Goal: Navigation & Orientation: Find specific page/section

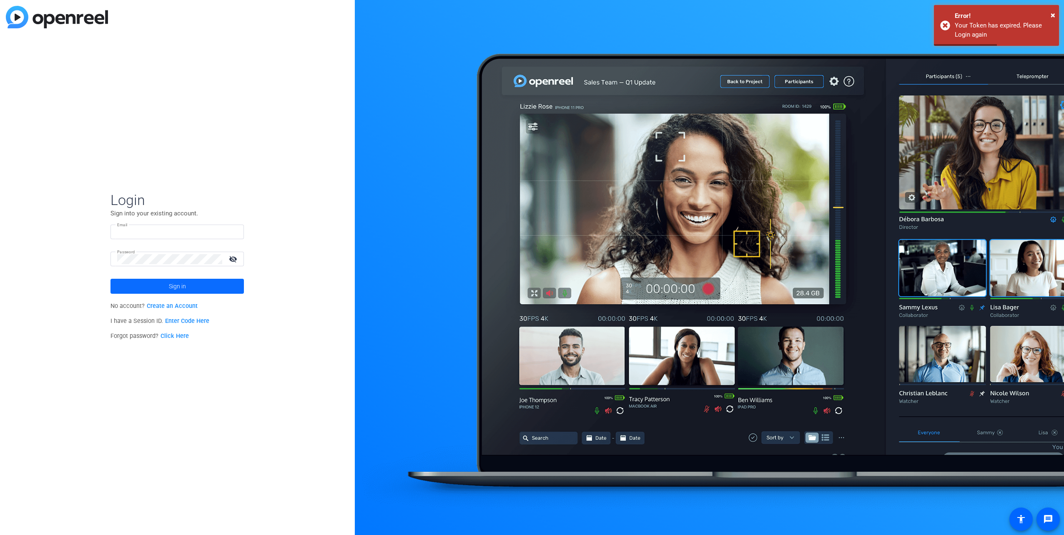
type input "Marcellin.Bayita@qiagen.com"
click at [204, 281] on span at bounding box center [176, 286] width 133 height 20
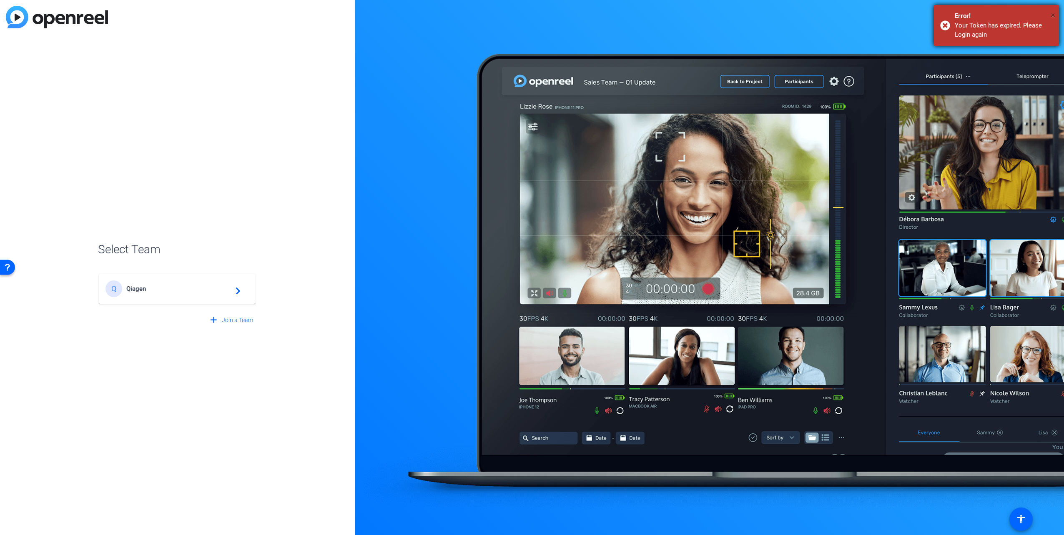
click at [1051, 15] on span "×" at bounding box center [1052, 15] width 5 height 10
click at [196, 288] on span "Qiagen" at bounding box center [178, 289] width 104 height 8
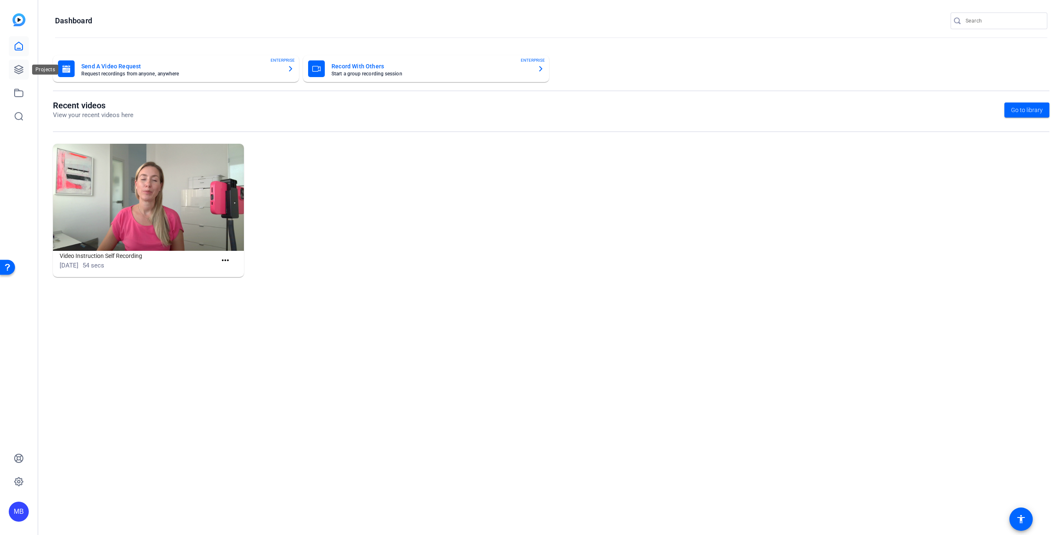
click at [28, 67] on link at bounding box center [19, 70] width 20 height 20
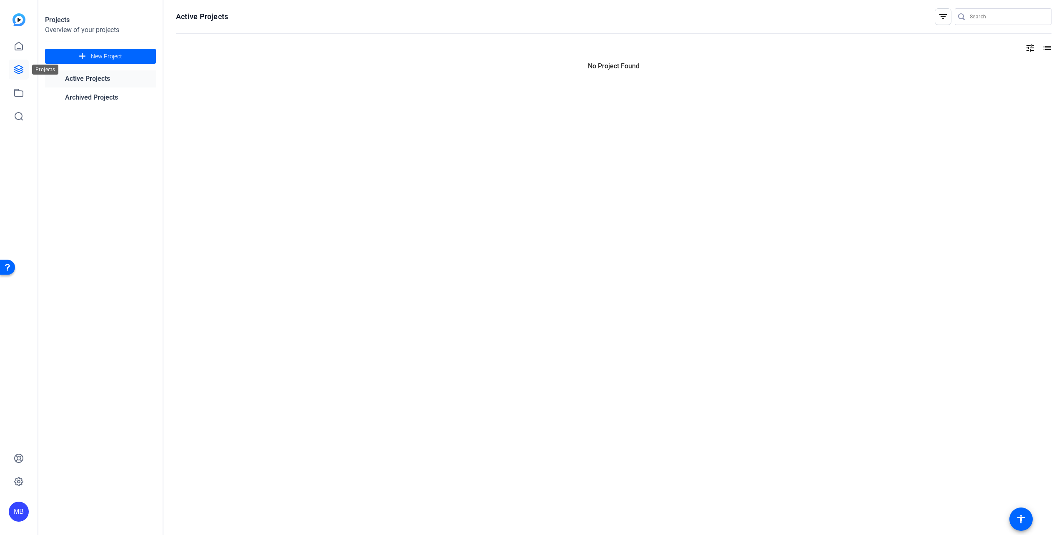
click at [22, 70] on icon at bounding box center [19, 69] width 8 height 8
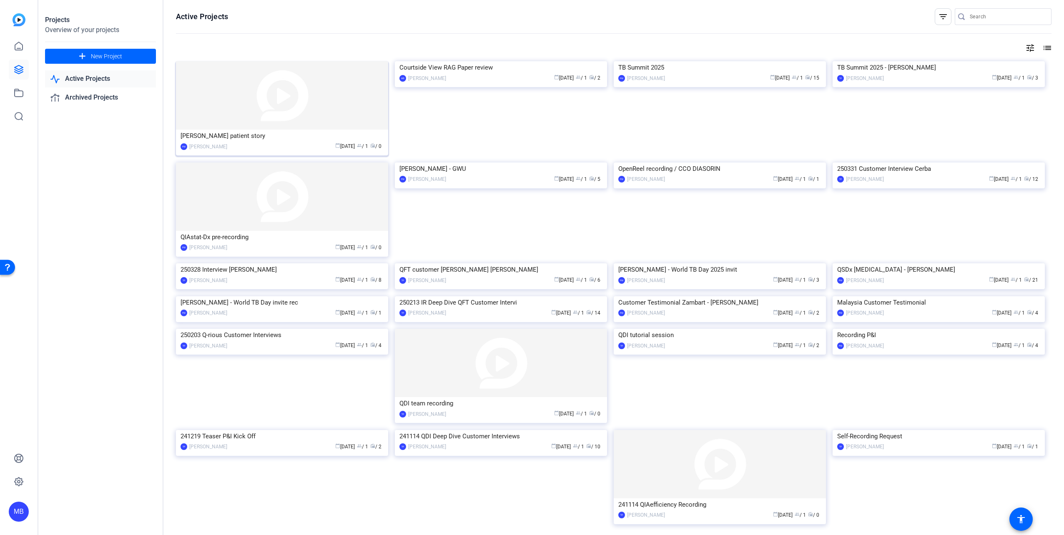
click at [295, 121] on img at bounding box center [282, 95] width 212 height 68
click at [359, 79] on img at bounding box center [282, 95] width 212 height 68
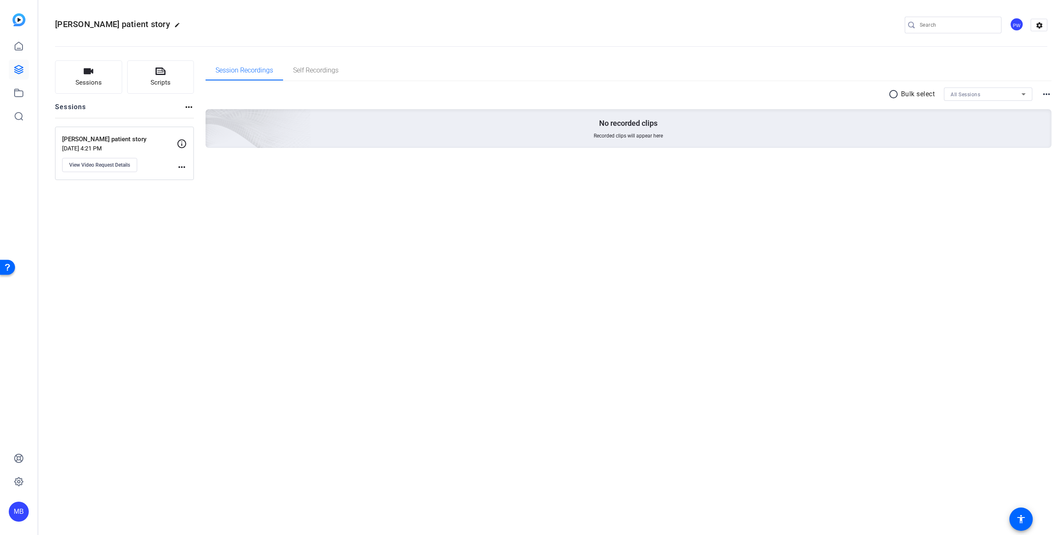
click at [126, 135] on p "[PERSON_NAME] patient story" at bounding box center [119, 140] width 115 height 10
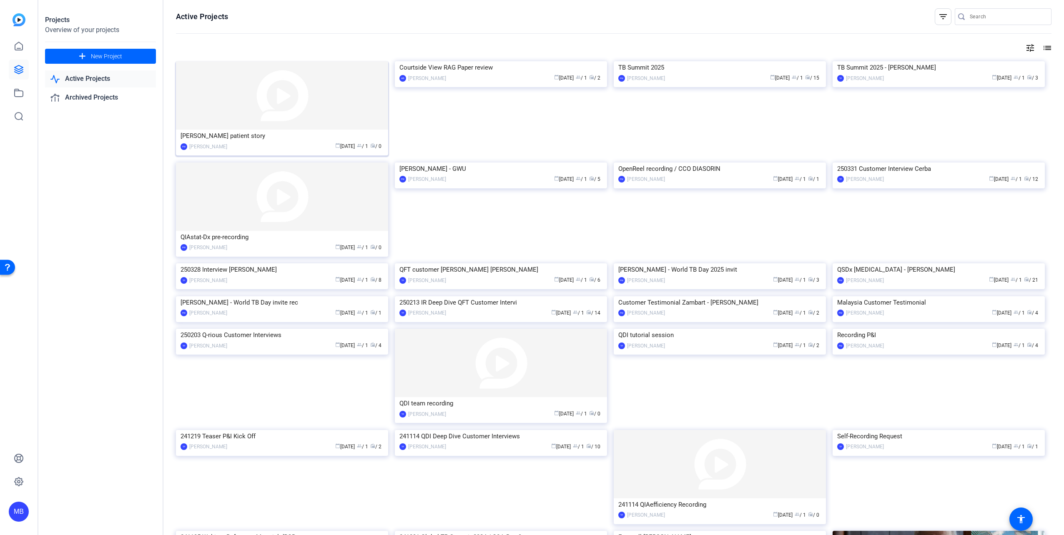
click at [232, 95] on img at bounding box center [282, 95] width 212 height 68
click at [108, 99] on link "Archived Projects" at bounding box center [100, 97] width 111 height 17
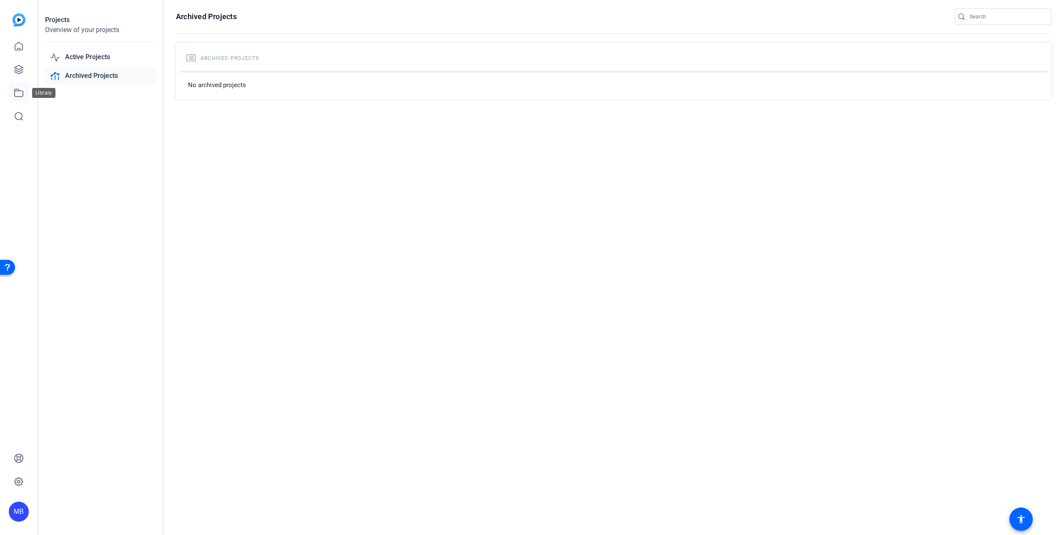
click at [22, 93] on icon at bounding box center [19, 93] width 10 height 10
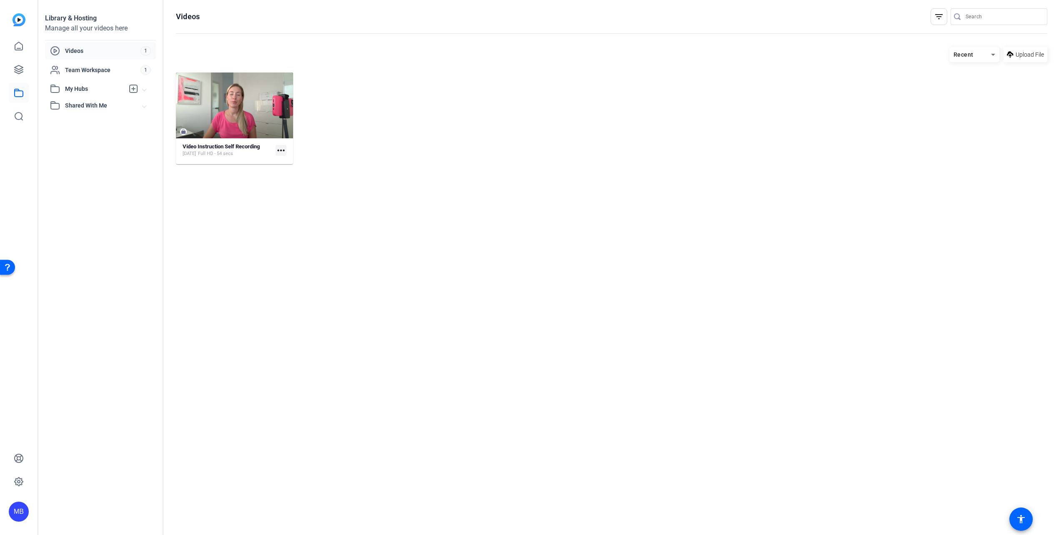
click at [117, 51] on span "Videos" at bounding box center [102, 51] width 75 height 8
click at [112, 72] on span "Team Workspace" at bounding box center [102, 70] width 75 height 8
click at [104, 93] on div "My Hubs" at bounding box center [87, 89] width 74 height 10
click at [93, 123] on span "Shared With Me" at bounding box center [104, 124] width 78 height 9
click at [15, 69] on icon at bounding box center [19, 69] width 8 height 8
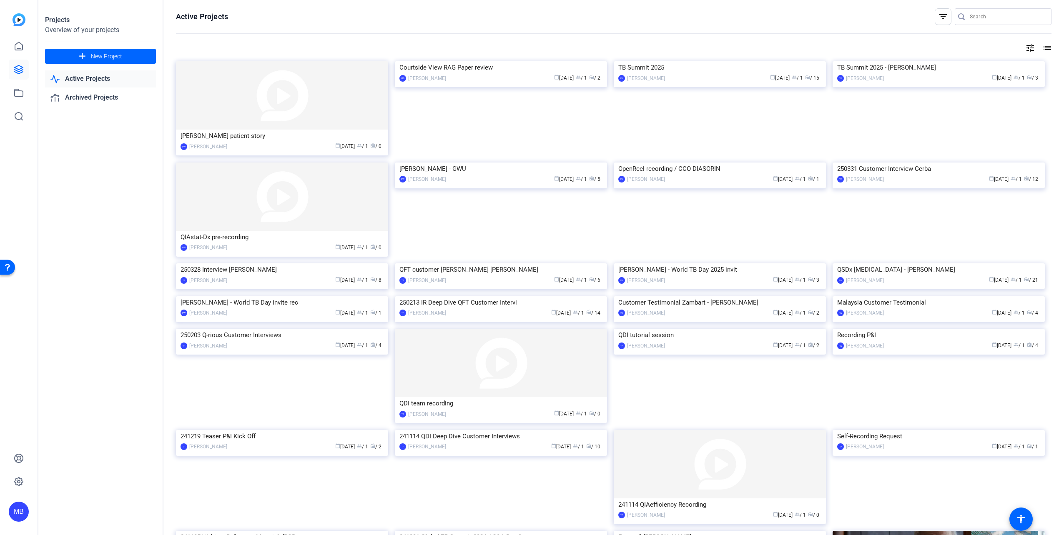
click at [100, 187] on div "Projects Overview of your projects add New Project Active Projects Archived Pro…" at bounding box center [100, 267] width 125 height 535
click at [326, 14] on openreel-page-title "Active Projects filter_list" at bounding box center [613, 16] width 875 height 17
click at [20, 45] on icon at bounding box center [19, 46] width 10 height 10
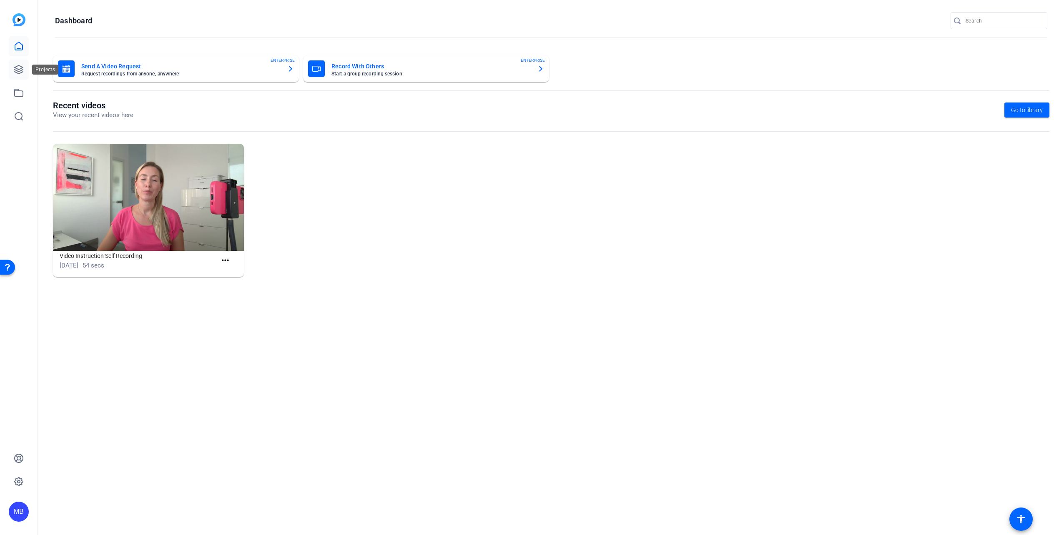
click at [20, 70] on icon at bounding box center [19, 70] width 10 height 10
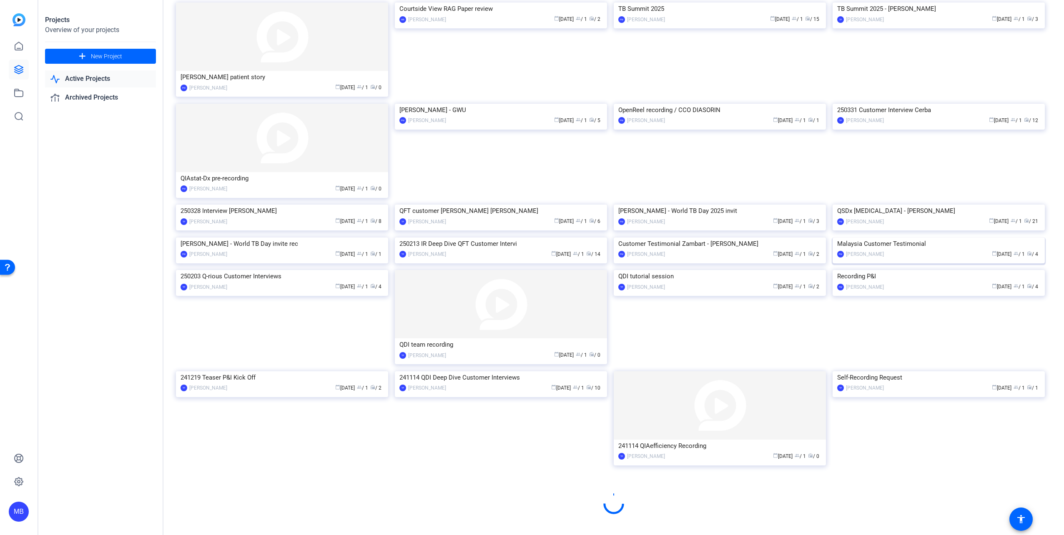
scroll to position [173, 0]
